Goal: Check status: Check status

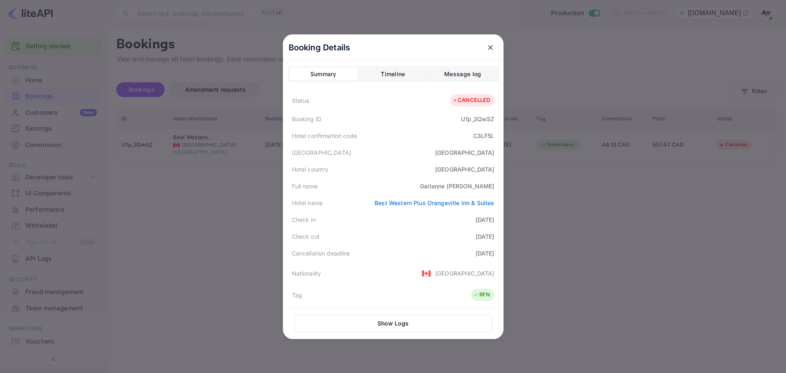
click at [492, 48] on button "close" at bounding box center [490, 47] width 15 height 15
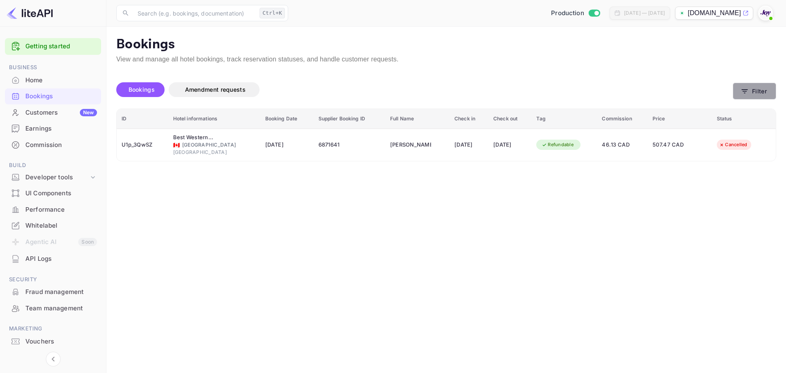
click at [758, 88] on button "Filter" at bounding box center [754, 91] width 43 height 17
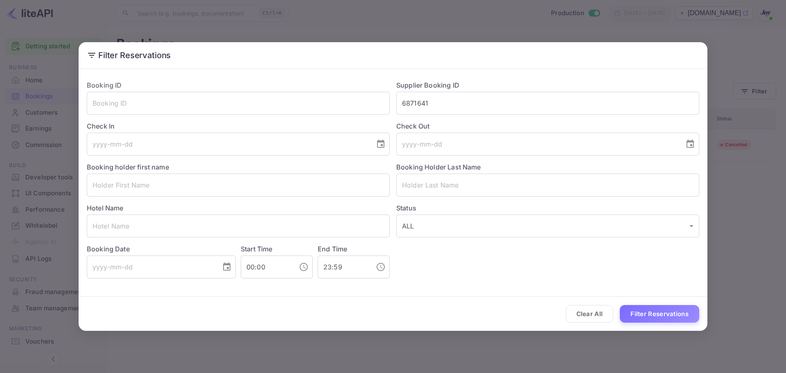
click at [579, 319] on button "Clear All" at bounding box center [590, 314] width 48 height 18
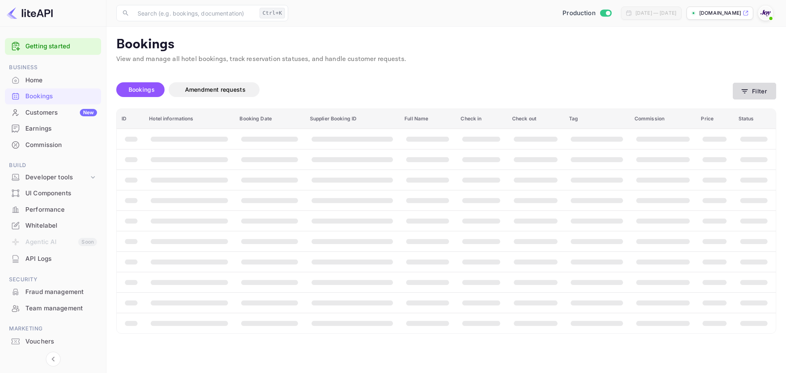
click at [769, 92] on button "Filter" at bounding box center [754, 91] width 43 height 17
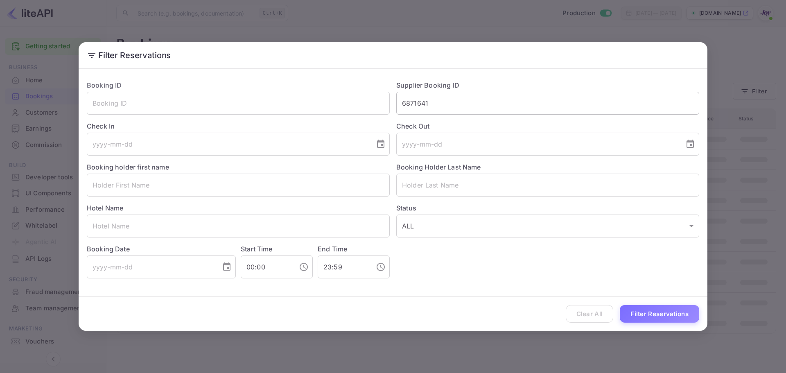
click at [409, 107] on input "6871641" at bounding box center [547, 103] width 303 height 23
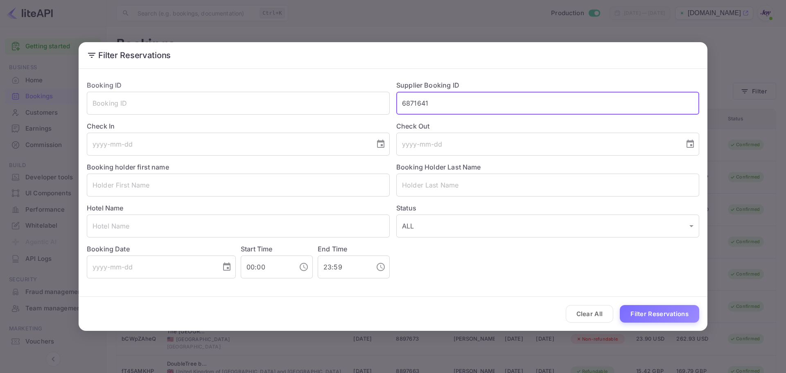
click at [417, 104] on input "6871641" at bounding box center [547, 103] width 303 height 23
paste input "8874210"
type input "8874210"
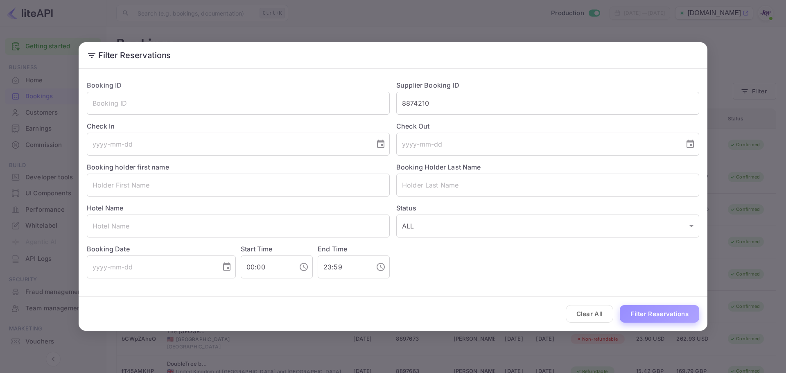
click at [650, 308] on button "Filter Reservations" at bounding box center [659, 314] width 79 height 18
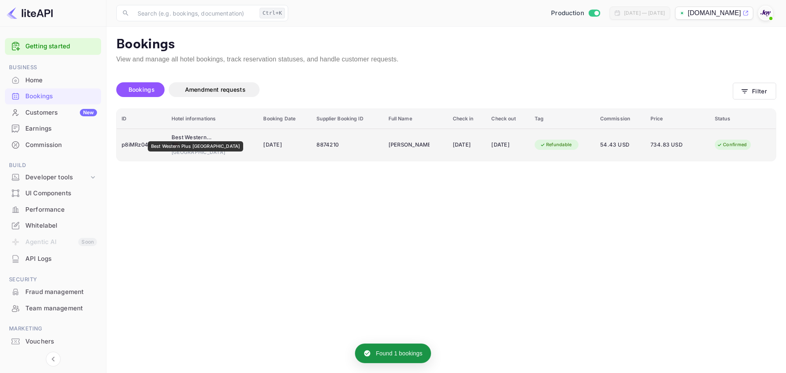
click at [190, 136] on div "Best Western Plus [GEOGRAPHIC_DATA]" at bounding box center [192, 138] width 41 height 8
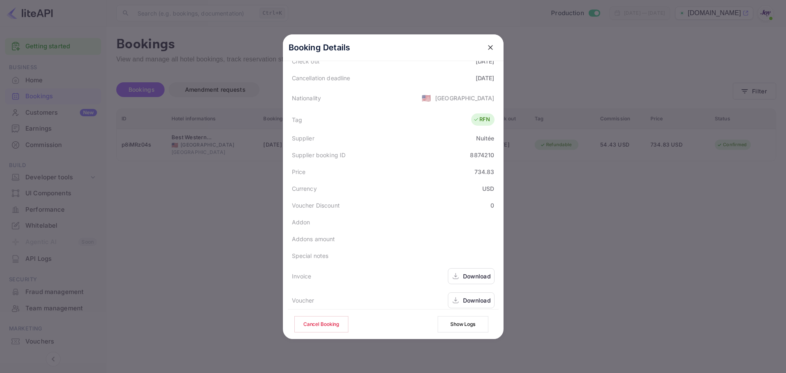
scroll to position [182, 0]
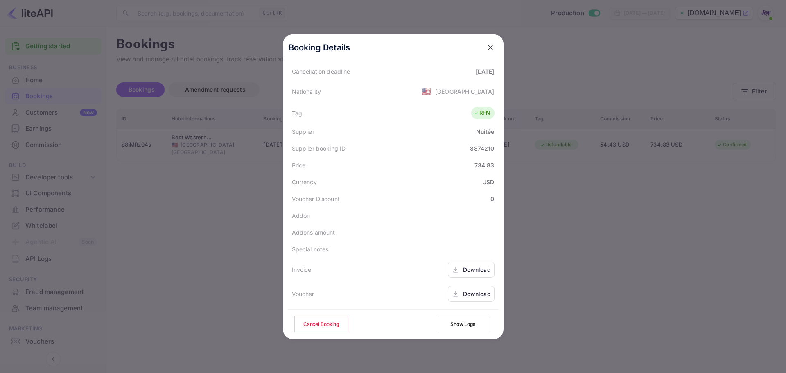
click at [471, 267] on div "Download" at bounding box center [477, 269] width 28 height 9
click at [468, 298] on div "Download" at bounding box center [477, 294] width 28 height 9
click at [490, 48] on icon "close" at bounding box center [491, 47] width 8 height 8
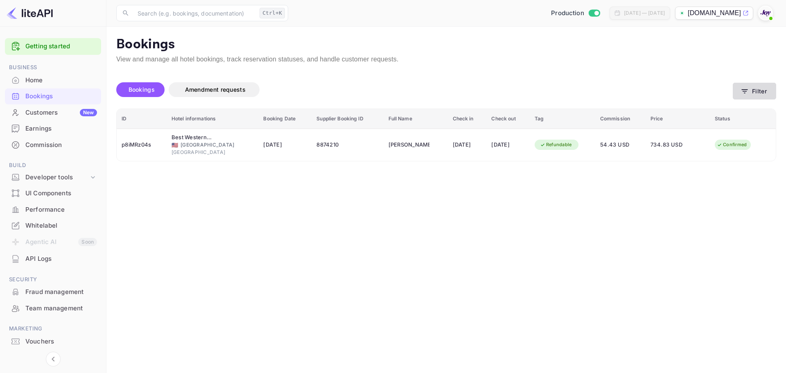
click at [748, 87] on icon "button" at bounding box center [745, 91] width 8 height 8
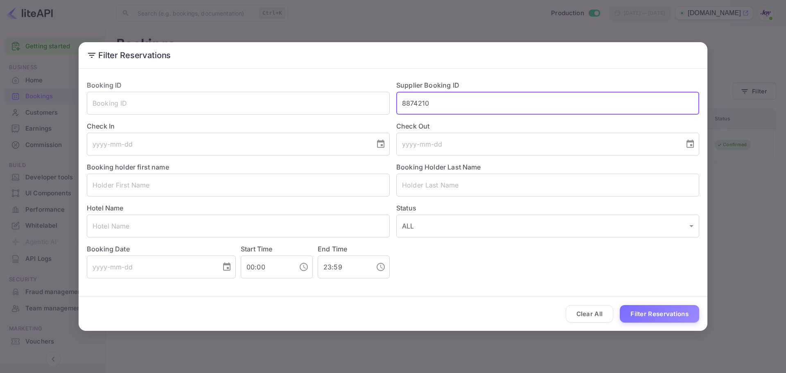
click at [424, 104] on input "8874210" at bounding box center [547, 103] width 303 height 23
click at [586, 315] on button "Clear All" at bounding box center [590, 314] width 48 height 18
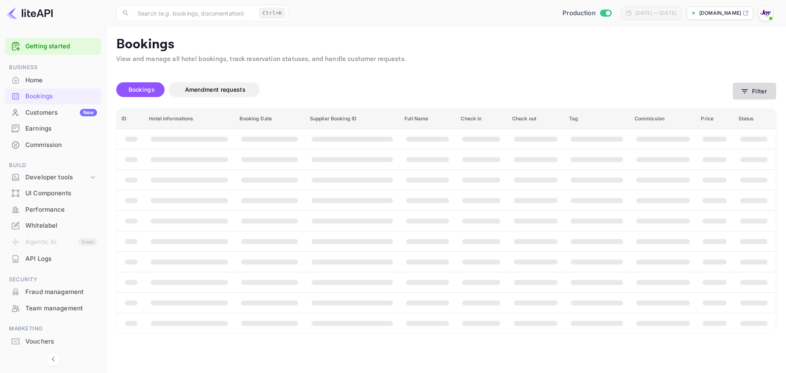
click at [755, 92] on button "Filter" at bounding box center [754, 91] width 43 height 17
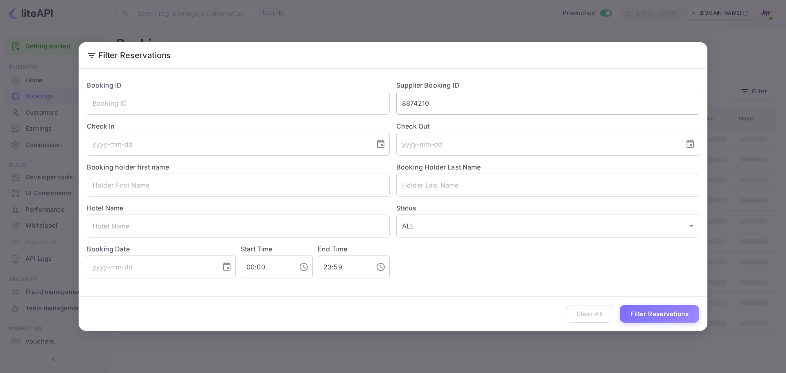
click at [413, 100] on input "8874210" at bounding box center [547, 103] width 303 height 23
paste input "8355079"
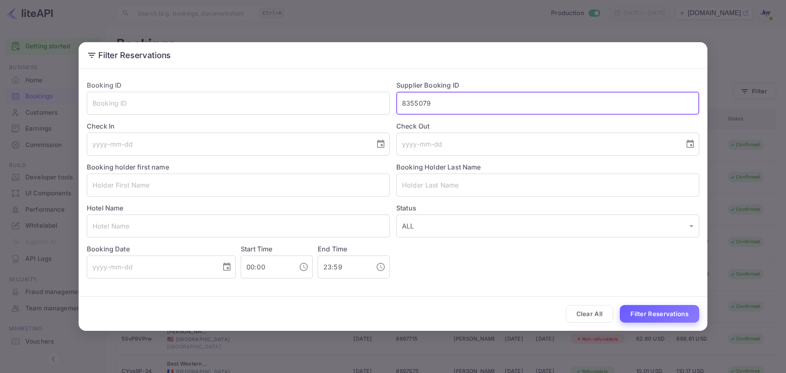
type input "8355079"
click at [678, 312] on button "Filter Reservations" at bounding box center [659, 314] width 79 height 18
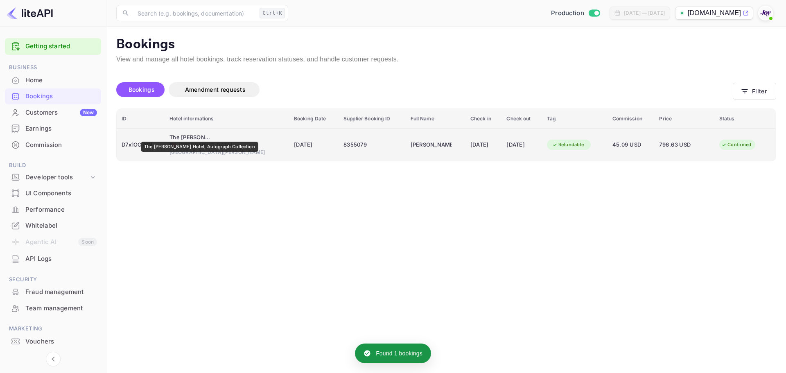
click at [190, 136] on div "The [PERSON_NAME] Hotel, Autograph Collection" at bounding box center [190, 138] width 41 height 8
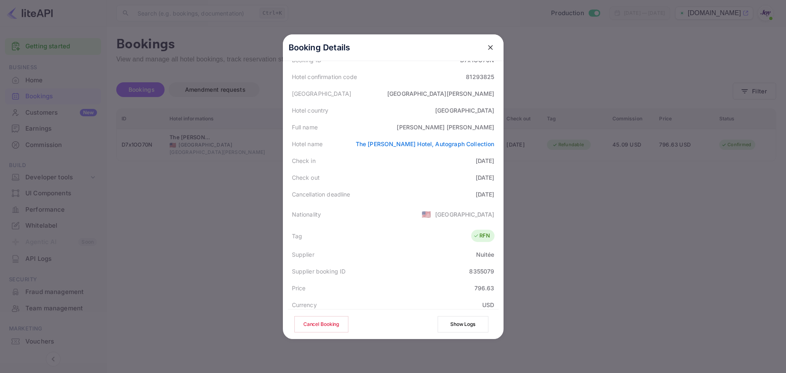
scroll to position [18, 0]
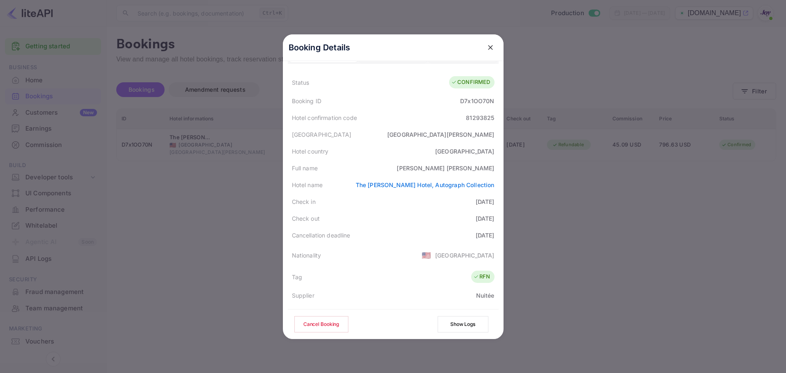
click at [493, 49] on button "close" at bounding box center [490, 47] width 15 height 15
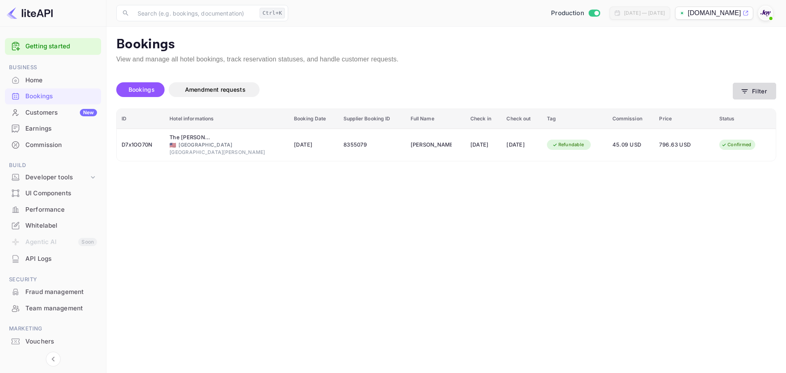
click at [753, 92] on button "Filter" at bounding box center [754, 91] width 43 height 17
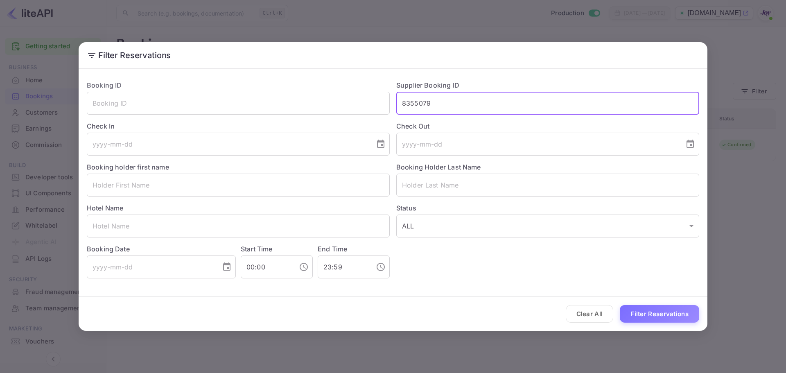
click at [422, 103] on input "8355079" at bounding box center [547, 103] width 303 height 23
paste input "702596"
type input "7025969"
click at [651, 317] on button "Filter Reservations" at bounding box center [659, 314] width 79 height 18
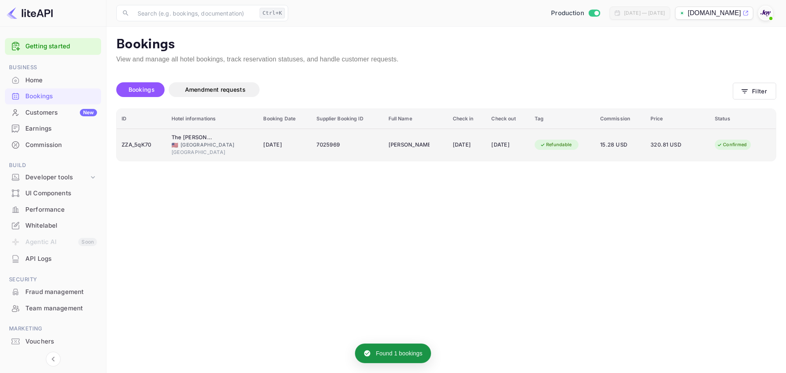
click at [182, 142] on div "🇺🇸 [GEOGRAPHIC_DATA]" at bounding box center [213, 144] width 82 height 7
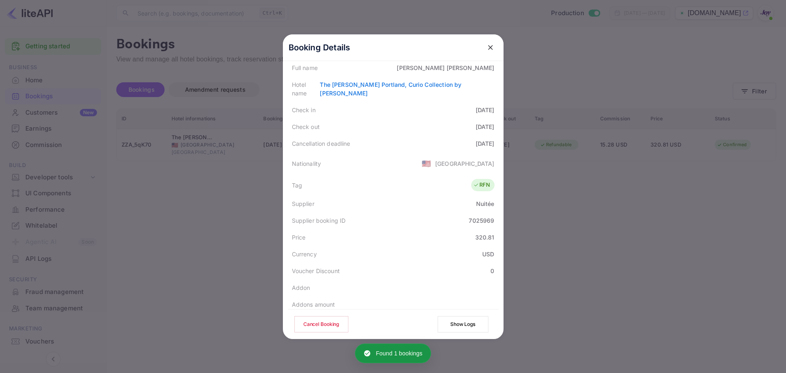
scroll to position [123, 0]
